Goal: Navigation & Orientation: Understand site structure

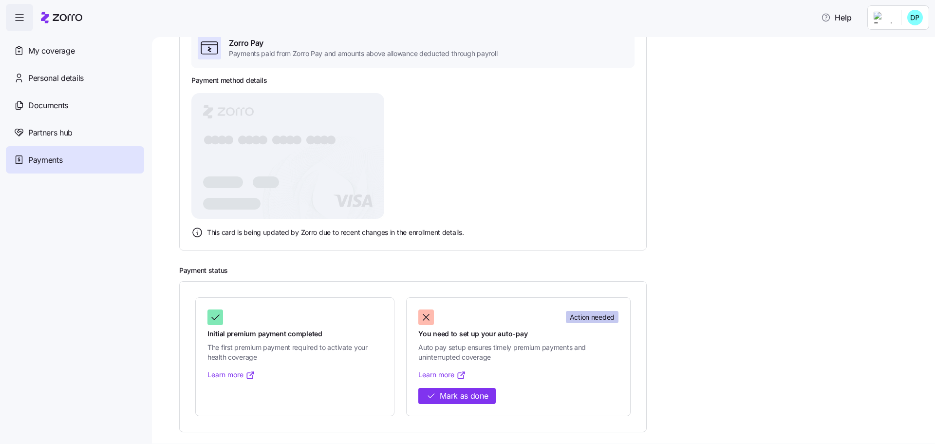
scroll to position [1, 0]
click at [678, 274] on h2 "Payment status" at bounding box center [550, 270] width 742 height 9
click at [646, 234] on div "Zorro Pay Payments paid from Zorro Pay and amounts above allowance deducted thr…" at bounding box center [412, 133] width 467 height 235
click at [37, 46] on span "My coverage" at bounding box center [51, 51] width 46 height 12
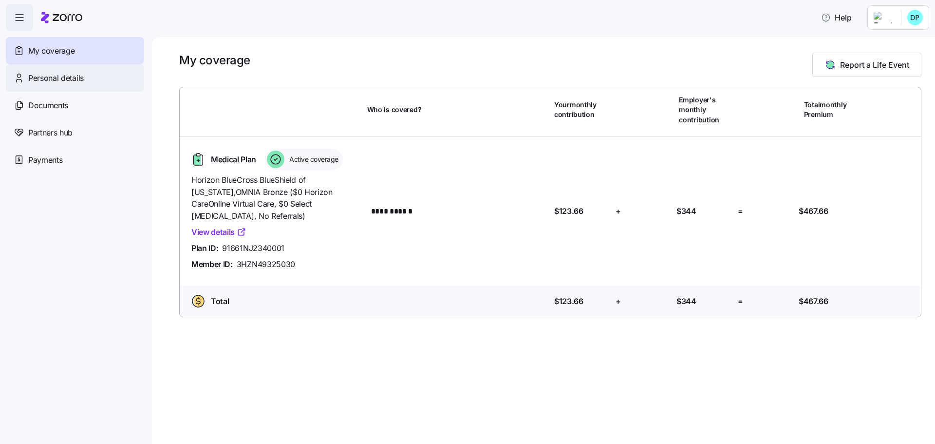
click at [33, 78] on span "Personal details" at bounding box center [56, 78] width 56 height 12
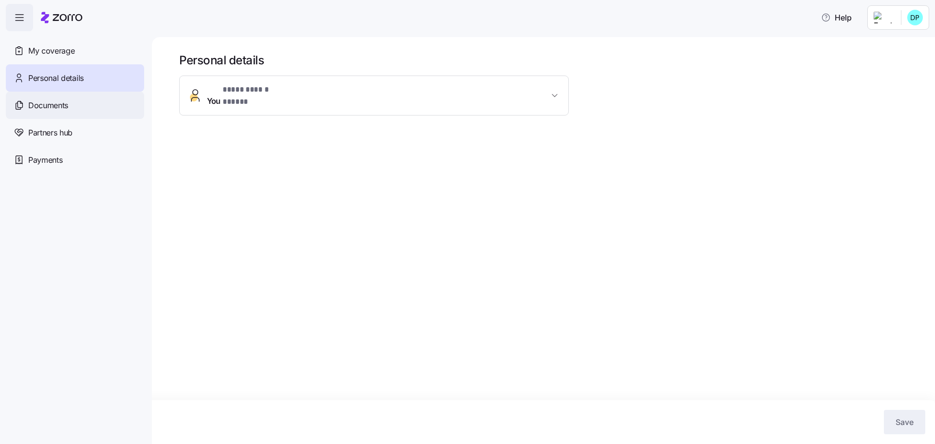
click at [40, 101] on span "Documents" at bounding box center [48, 105] width 40 height 12
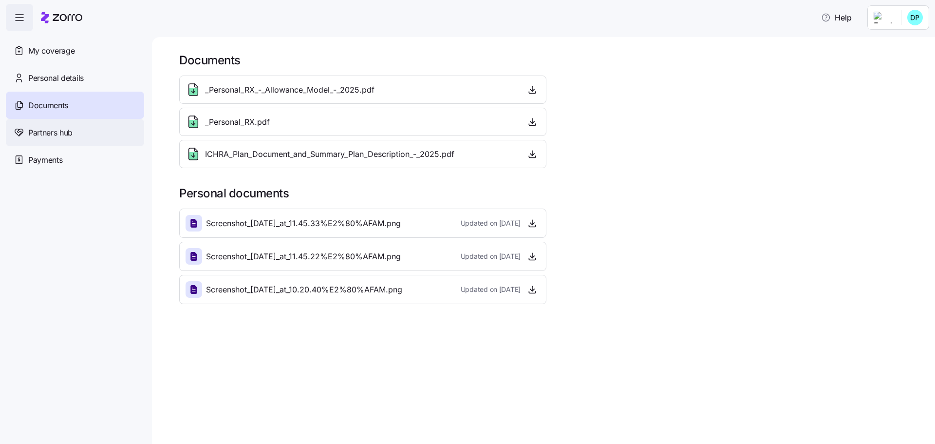
click at [60, 132] on span "Partners hub" at bounding box center [50, 133] width 44 height 12
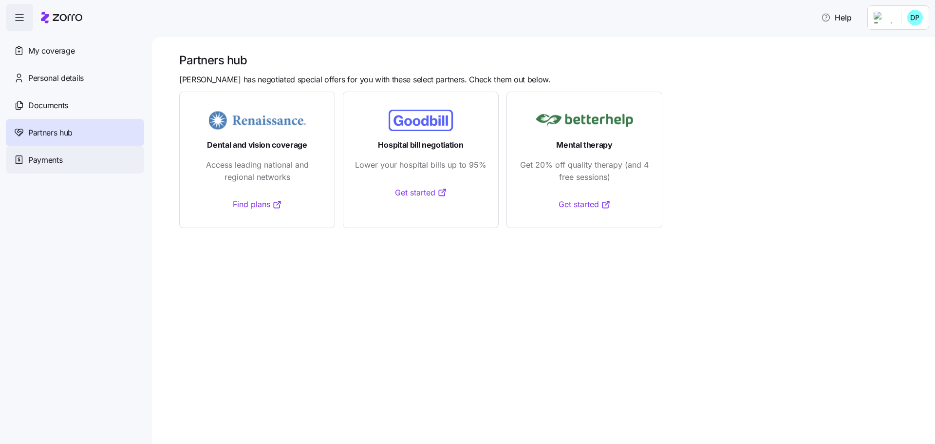
click at [57, 156] on span "Payments" at bounding box center [45, 160] width 34 height 12
